Goal: Information Seeking & Learning: Learn about a topic

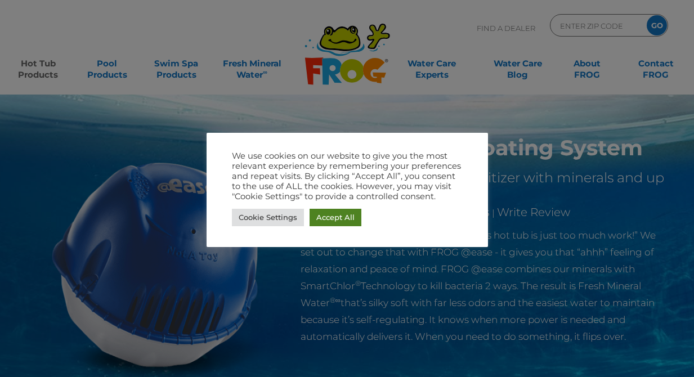
click at [322, 217] on link "Accept All" at bounding box center [335, 217] width 52 height 17
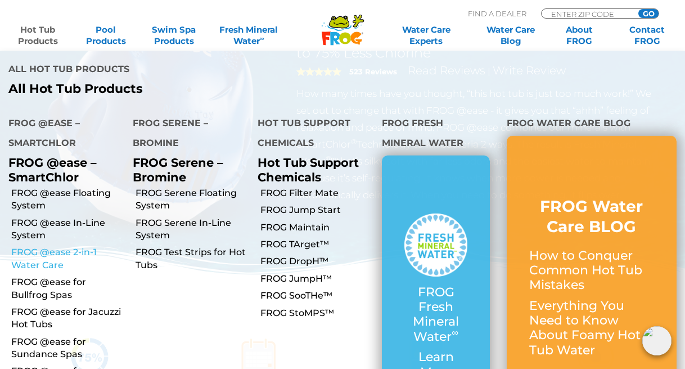
scroll to position [169, 0]
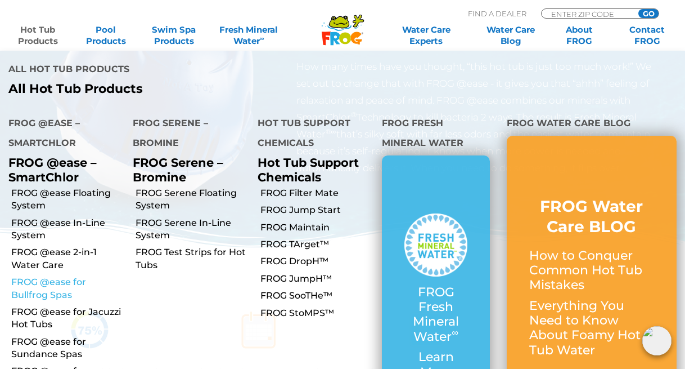
click at [50, 276] on link "FROG @ease for Bullfrog Spas" at bounding box center [67, 288] width 113 height 25
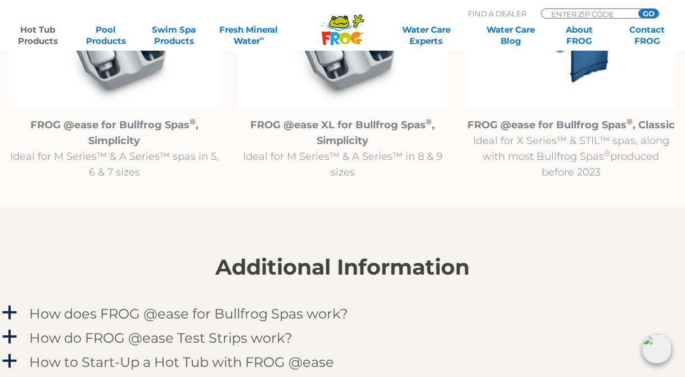
scroll to position [1294, 0]
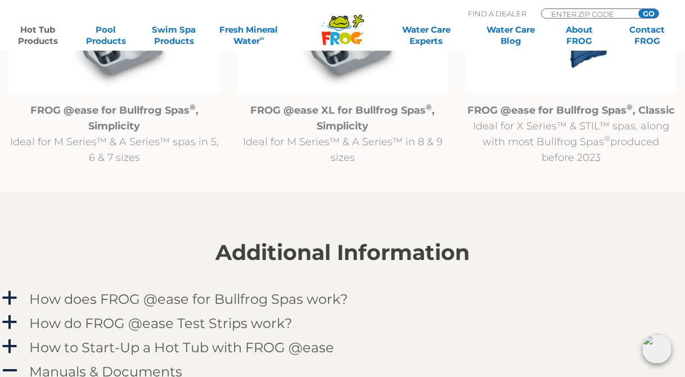
click at [110, 72] on img at bounding box center [114, 17] width 212 height 152
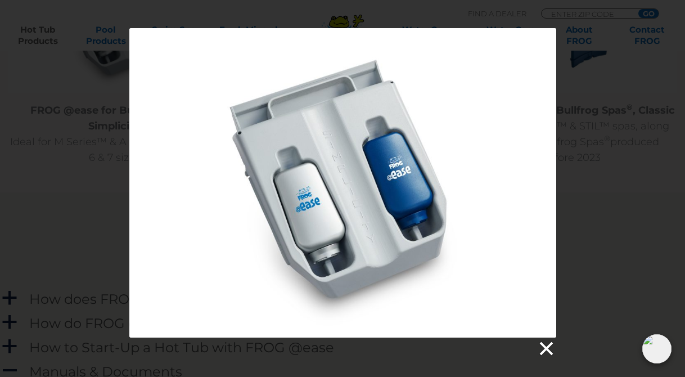
click at [551, 346] on link at bounding box center [545, 348] width 17 height 17
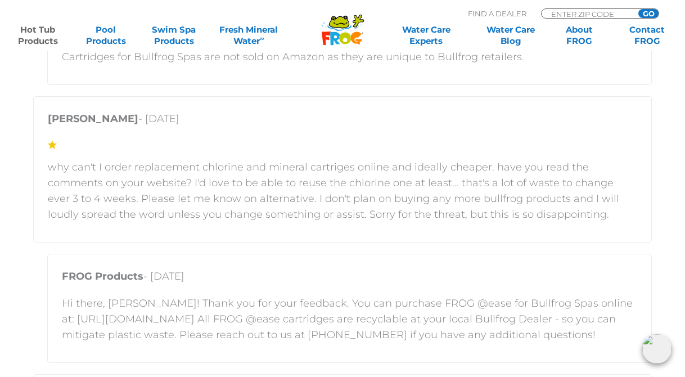
scroll to position [2307, 0]
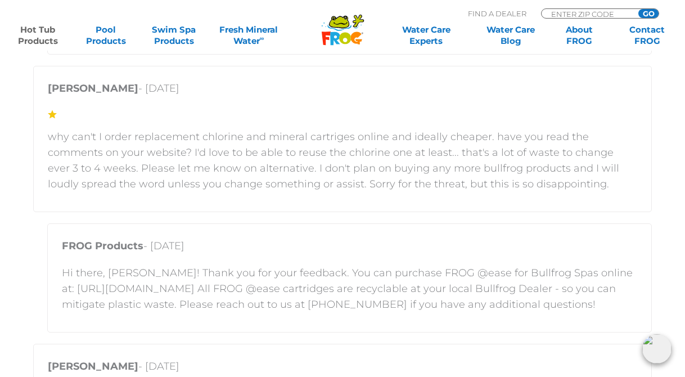
click at [132, 291] on p "Hi there, [PERSON_NAME]! Thank you for your feedback. You can purchase FROG @ea…" at bounding box center [350, 288] width 576 height 47
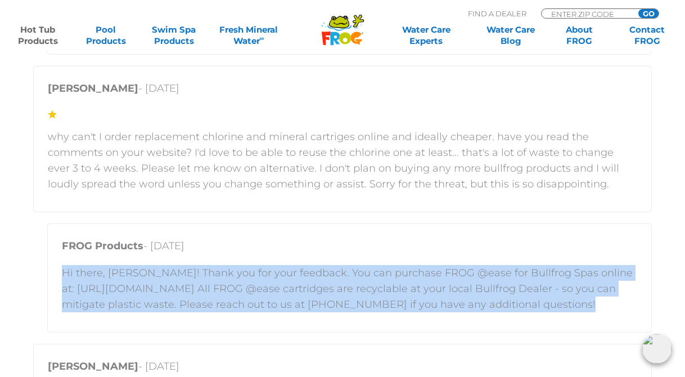
click at [132, 291] on p "Hi there, [PERSON_NAME]! Thank you for your feedback. You can purchase FROG @ea…" at bounding box center [350, 288] width 576 height 47
drag, startPoint x: 132, startPoint y: 291, endPoint x: 178, endPoint y: 295, distance: 46.3
click at [172, 297] on p "Hi there, [PERSON_NAME]! Thank you for your feedback. You can purchase FROG @ea…" at bounding box center [350, 288] width 576 height 47
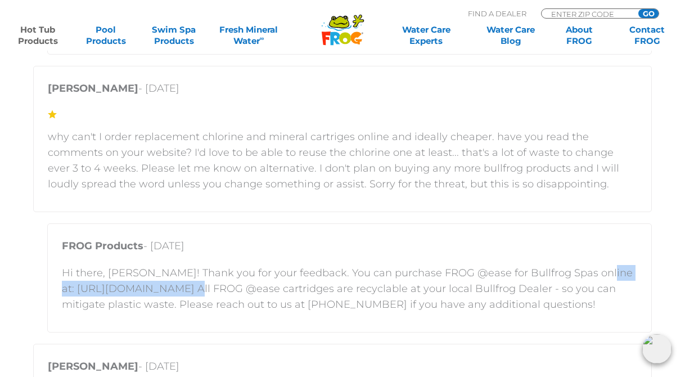
drag, startPoint x: 209, startPoint y: 291, endPoint x: 61, endPoint y: 290, distance: 148.0
click at [61, 290] on div "FROG Products - [DATE] Hi there, [PERSON_NAME]! Thank you for your feedback. Yo…" at bounding box center [349, 277] width 605 height 109
drag, startPoint x: 61, startPoint y: 290, endPoint x: 95, endPoint y: 284, distance: 33.8
copy p "[URL][DOMAIN_NAME]"
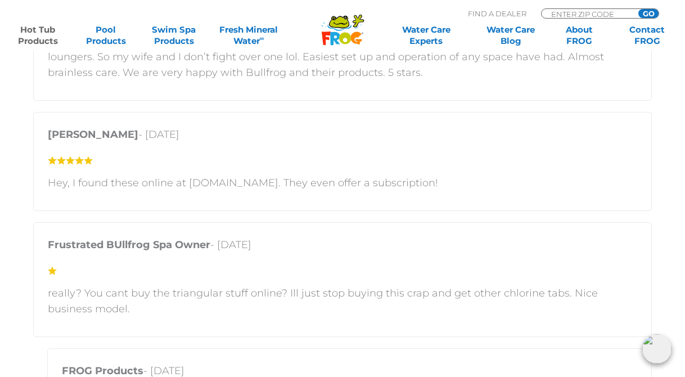
scroll to position [2701, 0]
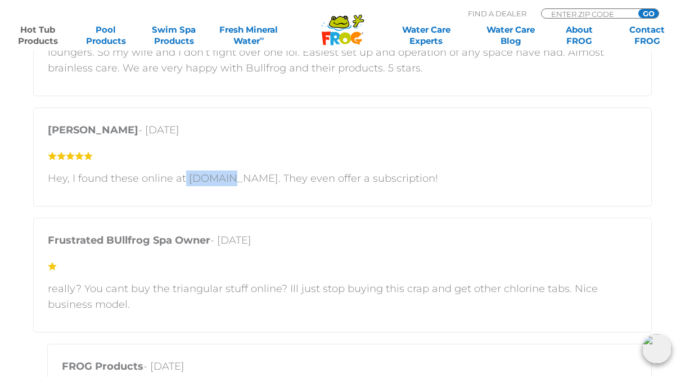
drag, startPoint x: 185, startPoint y: 176, endPoint x: 221, endPoint y: 178, distance: 36.6
click at [221, 178] on p "Hey, I found these online at [DOMAIN_NAME]. They even offer a subscription!" at bounding box center [343, 178] width 590 height 16
drag, startPoint x: 221, startPoint y: 178, endPoint x: 240, endPoint y: 176, distance: 18.8
click at [233, 176] on p "Hey, I found these online at [DOMAIN_NAME]. They even offer a subscription!" at bounding box center [343, 178] width 590 height 16
drag, startPoint x: 250, startPoint y: 176, endPoint x: 187, endPoint y: 179, distance: 63.1
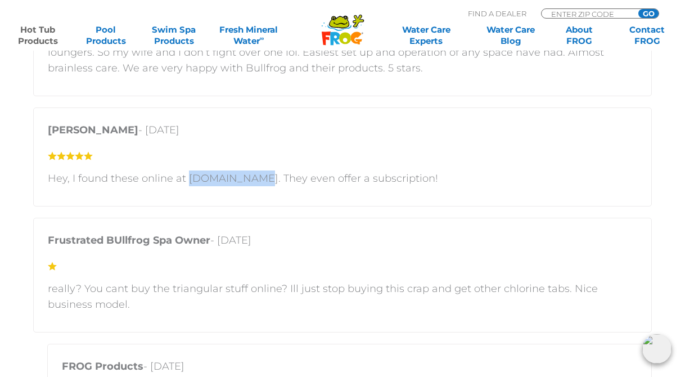
click at [187, 179] on p "Hey, I found these online at [DOMAIN_NAME]. They even offer a subscription!" at bounding box center [343, 178] width 590 height 16
copy p "[DOMAIN_NAME]"
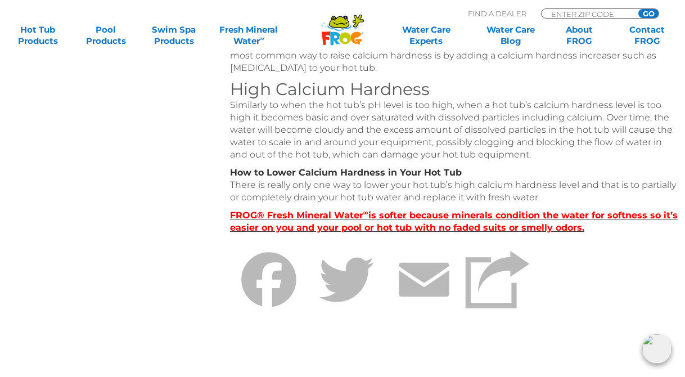
scroll to position [563, 0]
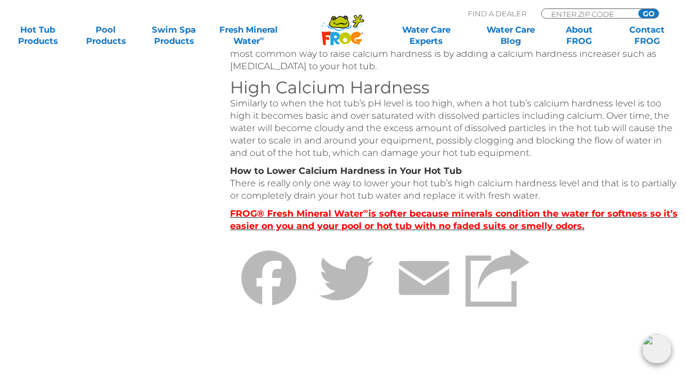
drag, startPoint x: 548, startPoint y: 195, endPoint x: 228, endPoint y: 176, distance: 320.2
click at [228, 176] on div "Table of Contents Understanding Hot Tub Water Balance Hot Tub pH Overview Total…" at bounding box center [342, 46] width 675 height 791
drag, startPoint x: 228, startPoint y: 176, endPoint x: 241, endPoint y: 171, distance: 13.4
copy p "How to Lower Calcium Hardness in Your Hot Tub There is really only one way to l…"
click at [316, 145] on p "Similarly to when the hot tub’s pH level is too high, when a hot tub’s calcium …" at bounding box center [455, 128] width 450 height 62
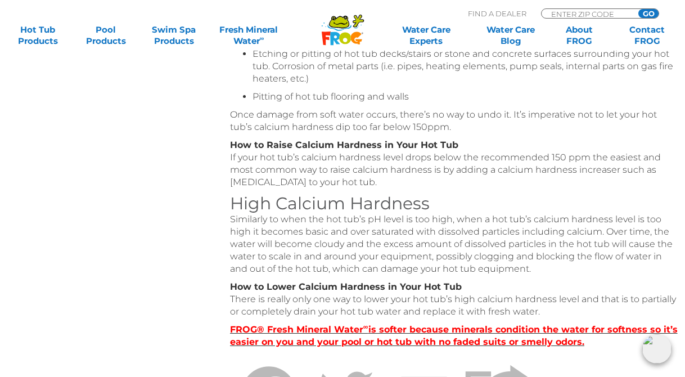
scroll to position [394, 0]
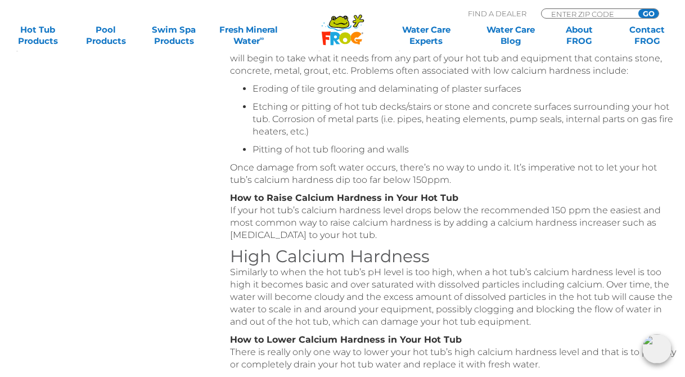
drag, startPoint x: 454, startPoint y: 231, endPoint x: 232, endPoint y: 195, distance: 225.1
click at [232, 195] on p "How to Raise Calcium Hardness in Your Hot Tub If your hot tub’s calcium hardnes…" at bounding box center [455, 217] width 450 height 50
copy p "How to Raise Calcium Hardness in Your Hot Tub If your hot tub’s calcium hardnes…"
click at [279, 181] on p "Once damage from soft water occurs, there’s no way to undo it. It’s imperative …" at bounding box center [455, 173] width 450 height 25
